Goal: Find contact information: Find contact information

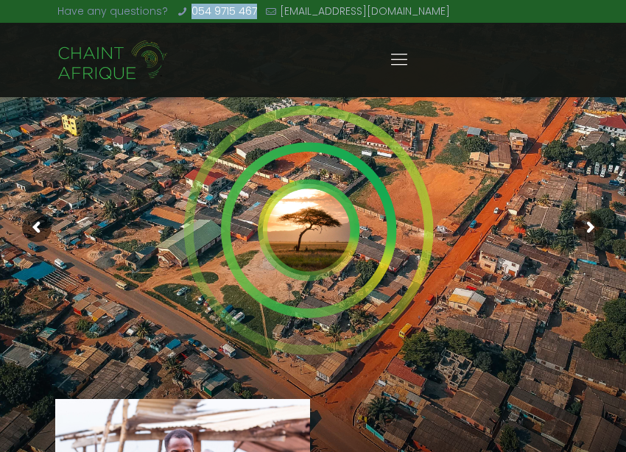
drag, startPoint x: 255, startPoint y: 10, endPoint x: 186, endPoint y: 15, distance: 69.4
click at [186, 15] on ul "Have any questions? 054 9715 467 [EMAIL_ADDRESS][DOMAIN_NAME]" at bounding box center [253, 11] width 393 height 23
copy link "054 9715 467"
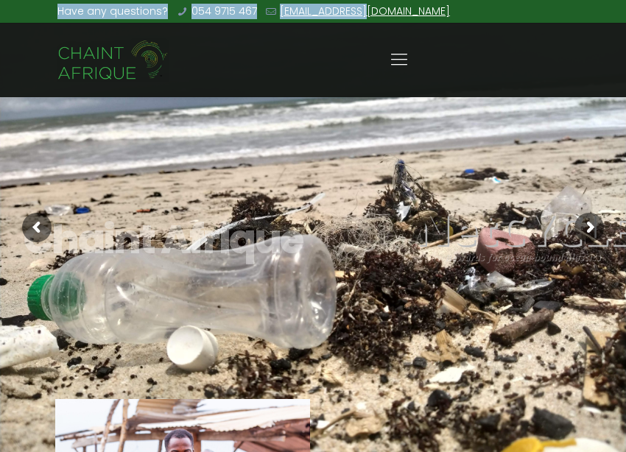
drag, startPoint x: 378, startPoint y: 8, endPoint x: 354, endPoint y: 14, distance: 24.3
click at [354, 14] on div "Have any questions? 054 9715 467 [EMAIL_ADDRESS][DOMAIN_NAME]" at bounding box center [312, 12] width 511 height 24
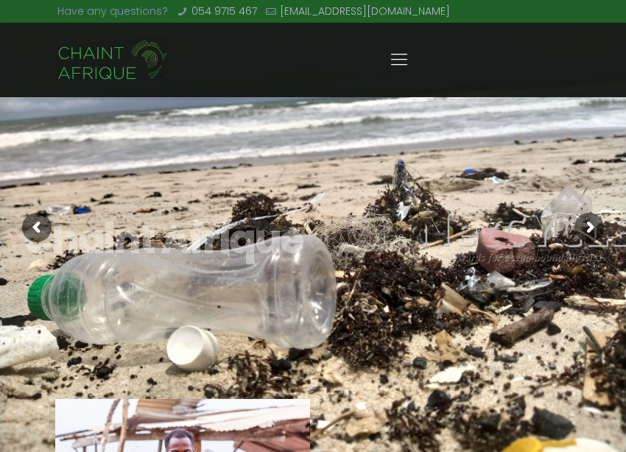
click at [375, 12] on div "Have any questions? 054 9715 467 [EMAIL_ADDRESS][DOMAIN_NAME]" at bounding box center [312, 12] width 511 height 24
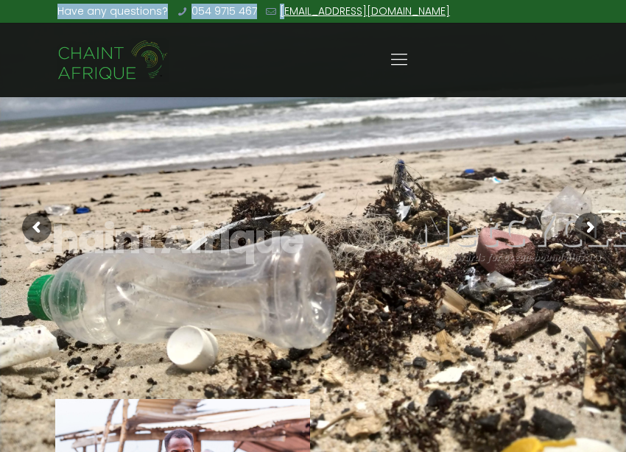
drag, startPoint x: 370, startPoint y: 11, endPoint x: 276, endPoint y: 14, distance: 93.6
click at [276, 14] on div "Have any questions? 054 9715 467 [EMAIL_ADDRESS][DOMAIN_NAME]" at bounding box center [312, 12] width 511 height 24
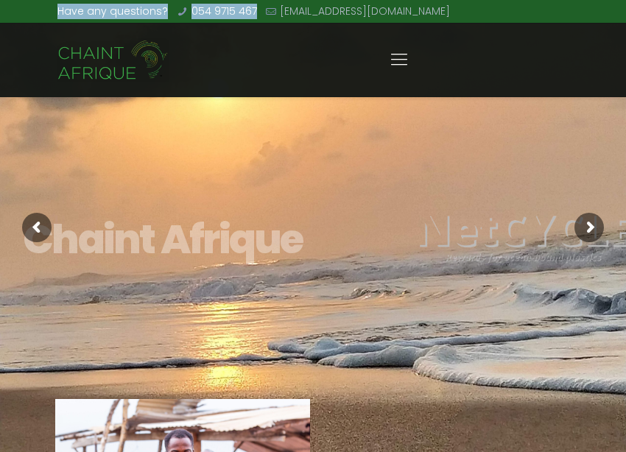
drag, startPoint x: 389, startPoint y: 10, endPoint x: 253, endPoint y: 15, distance: 135.6
click at [253, 15] on div "Have any questions? 054 9715 467 [EMAIL_ADDRESS][DOMAIN_NAME]" at bounding box center [312, 12] width 511 height 24
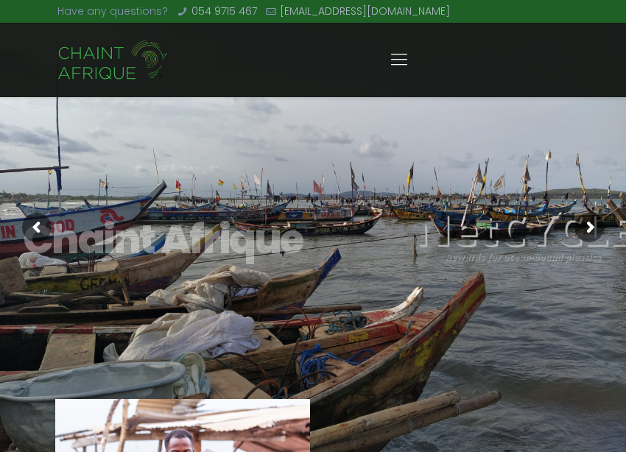
drag, startPoint x: 299, startPoint y: 11, endPoint x: 522, endPoint y: 13, distance: 223.2
click at [522, 13] on div "Have any questions? 054 9715 467 [EMAIL_ADDRESS][DOMAIN_NAME]" at bounding box center [312, 12] width 511 height 24
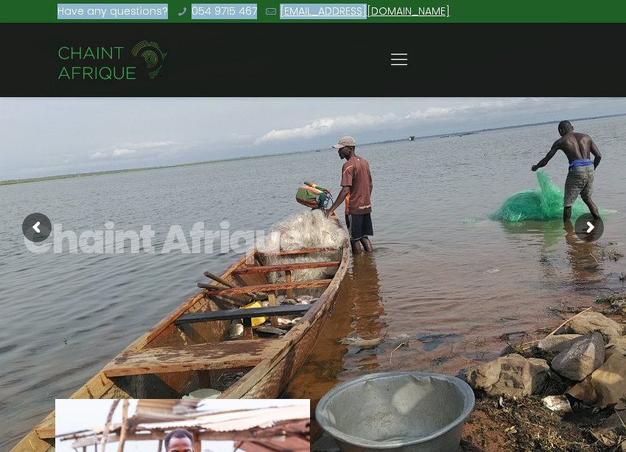
drag, startPoint x: 408, startPoint y: 13, endPoint x: 354, endPoint y: 13, distance: 53.8
click at [354, 13] on div "Have any questions? 054 9715 467 [EMAIL_ADDRESS][DOMAIN_NAME]" at bounding box center [312, 12] width 511 height 24
copy ul "Have any questions? 054 9715 467 [EMAIL_ADDRESS][DOMAIN_NAME]"
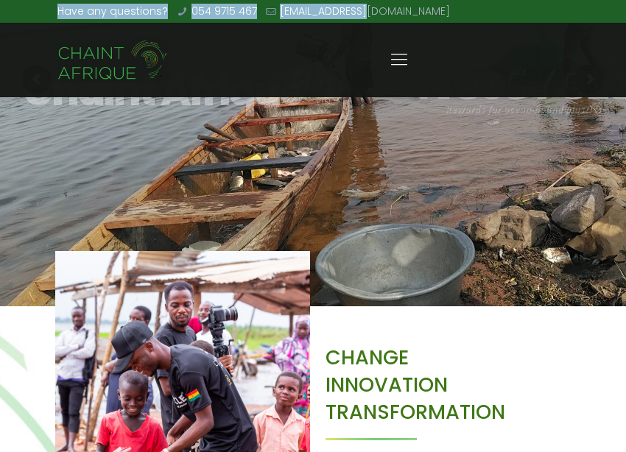
scroll to position [147, 0]
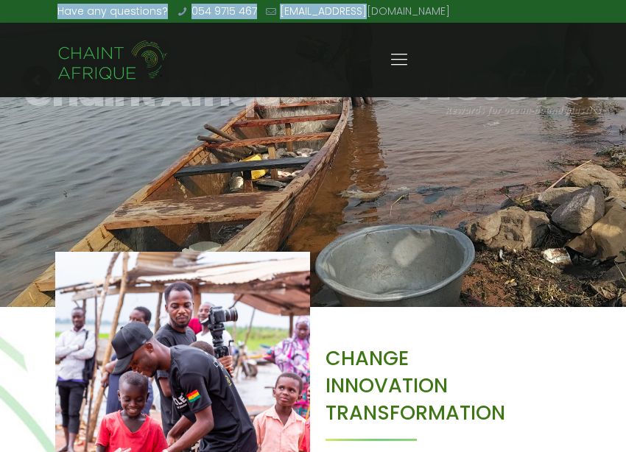
click at [401, 52] on icon at bounding box center [399, 59] width 23 height 23
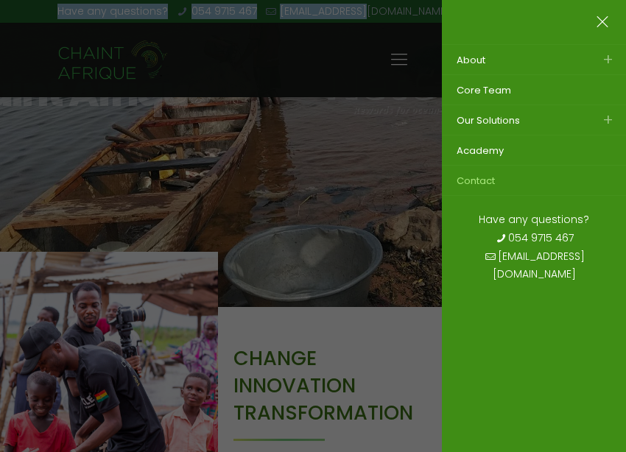
click at [479, 182] on span "Contact" at bounding box center [476, 181] width 38 height 14
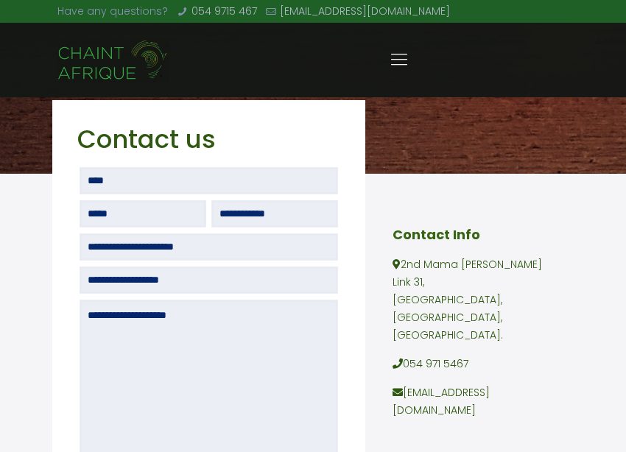
scroll to position [295, 0]
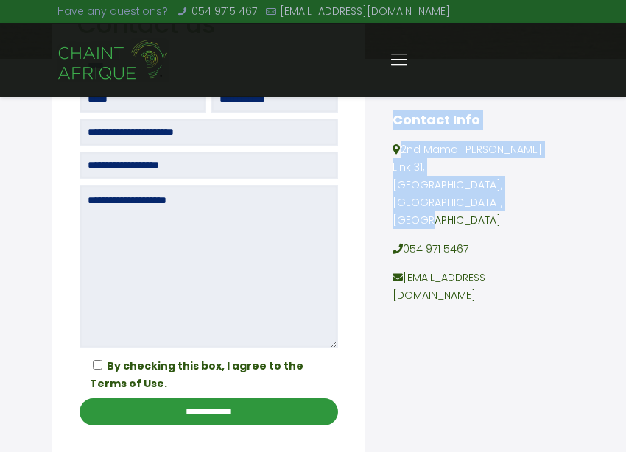
drag, startPoint x: 521, startPoint y: 188, endPoint x: 384, endPoint y: 160, distance: 139.8
click at [384, 160] on div "Contact Info 2nd Mama [PERSON_NAME] Link [STREET_ADDRESS]. 054 971 5467 [EMAIL_…" at bounding box center [469, 187] width 208 height 256
click at [522, 161] on p "2nd Mama [PERSON_NAME] Link [STREET_ADDRESS]." at bounding box center [469, 185] width 153 height 88
drag, startPoint x: 499, startPoint y: 183, endPoint x: 404, endPoint y: 158, distance: 98.3
click at [403, 158] on p "2nd Mama Kwaku Link 31, Second Avenue, East Airport, Accra." at bounding box center [469, 185] width 153 height 88
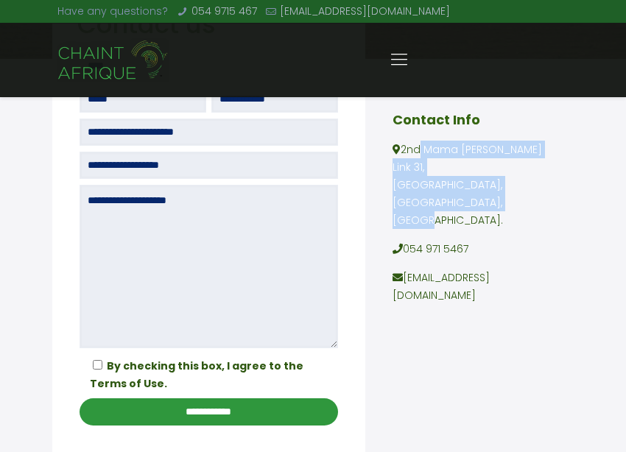
copy p "2nd Mama Kwaku Link 31, Second Avenue, East Airport, Accra."
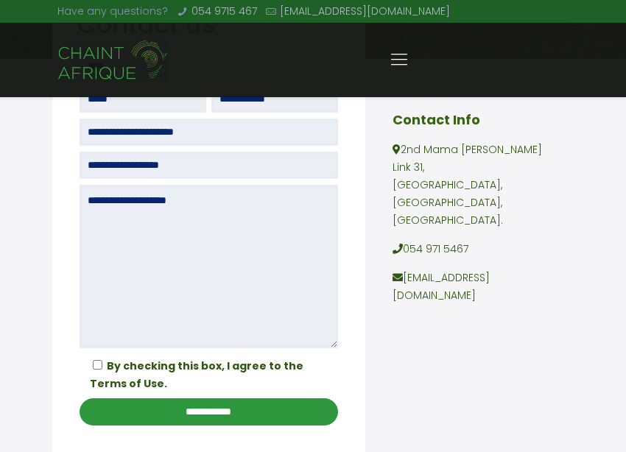
click at [533, 240] on p "054 971 5467" at bounding box center [469, 249] width 153 height 18
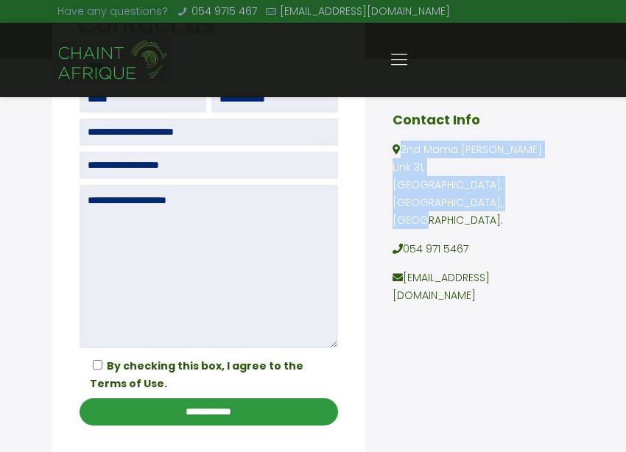
drag, startPoint x: 496, startPoint y: 186, endPoint x: 398, endPoint y: 155, distance: 102.7
click at [398, 155] on p "2nd Mama Kwaku Link 31, Second Avenue, East Airport, Accra." at bounding box center [469, 185] width 153 height 88
copy p "2nd Mama Kwaku Link 31, Second Avenue, East Airport, Accra"
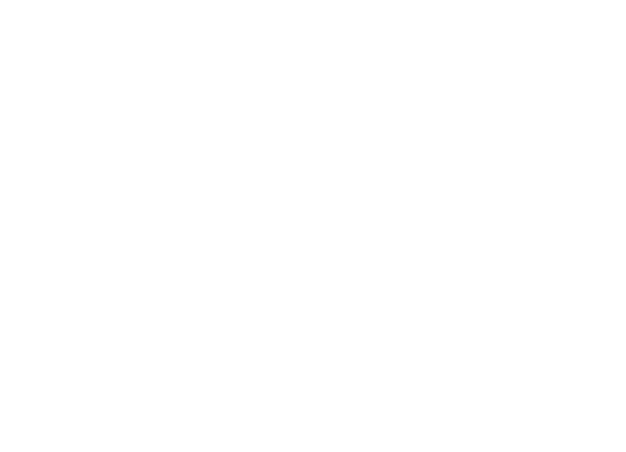
scroll to position [147, 0]
